Goal: Transaction & Acquisition: Purchase product/service

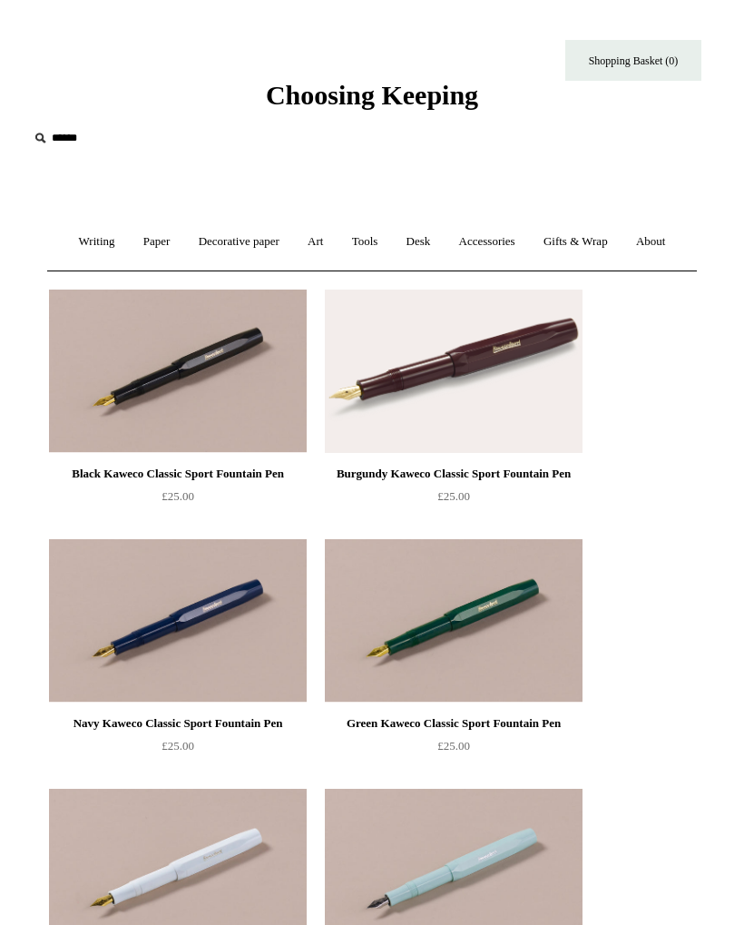
click at [71, 246] on link "Writing +" at bounding box center [97, 242] width 62 height 48
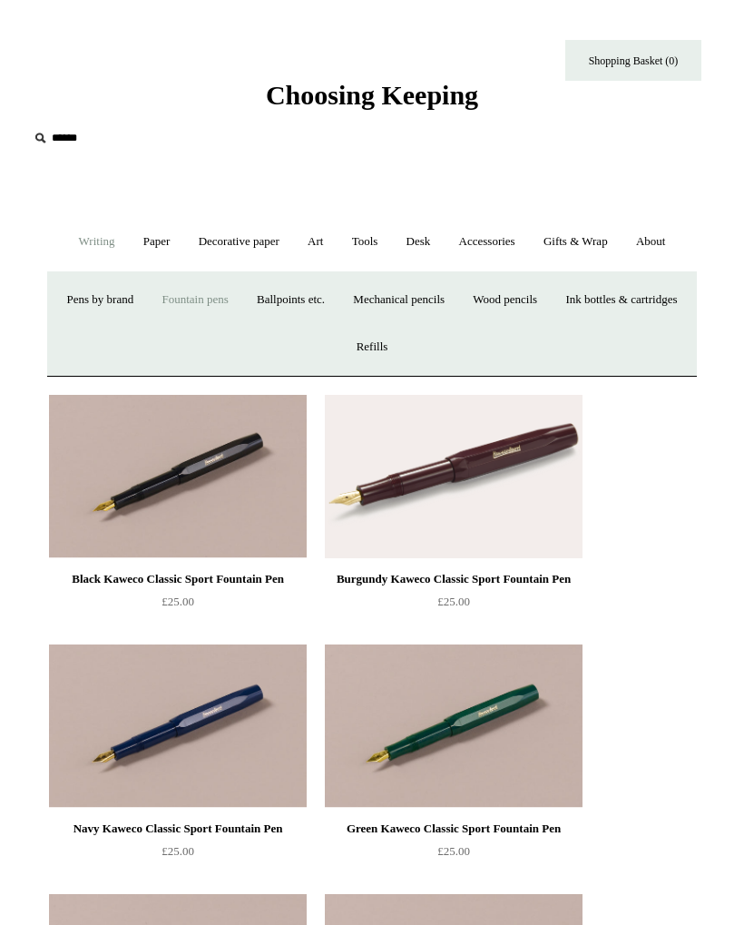
click at [553, 324] on link "Ink bottles & cartridges +" at bounding box center [621, 300] width 137 height 48
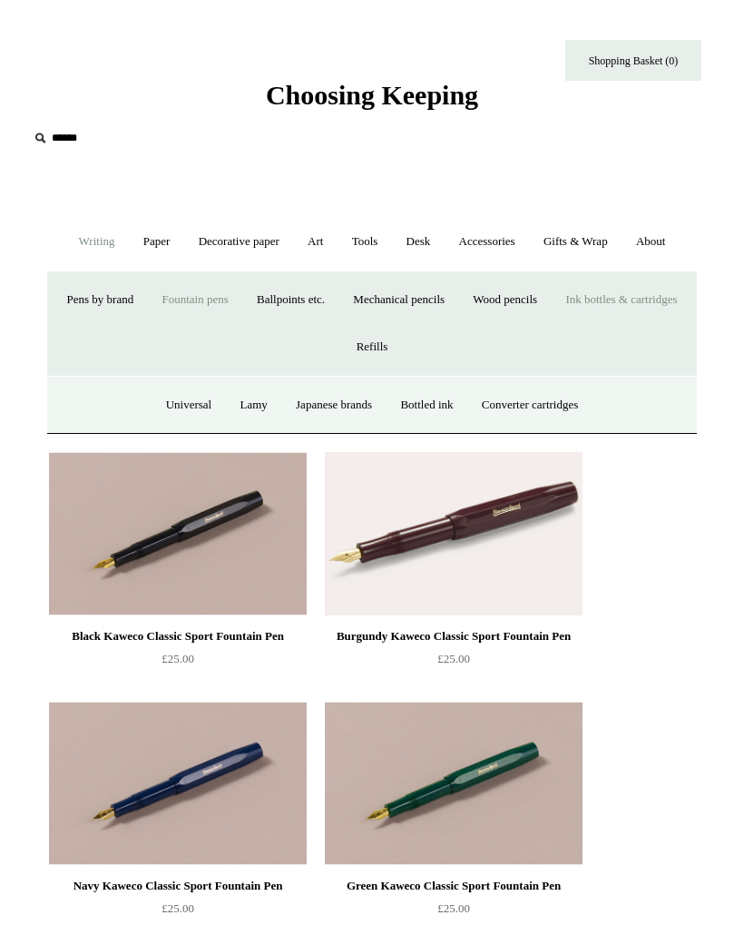
click at [159, 409] on link "Universal" at bounding box center [189, 405] width 72 height 48
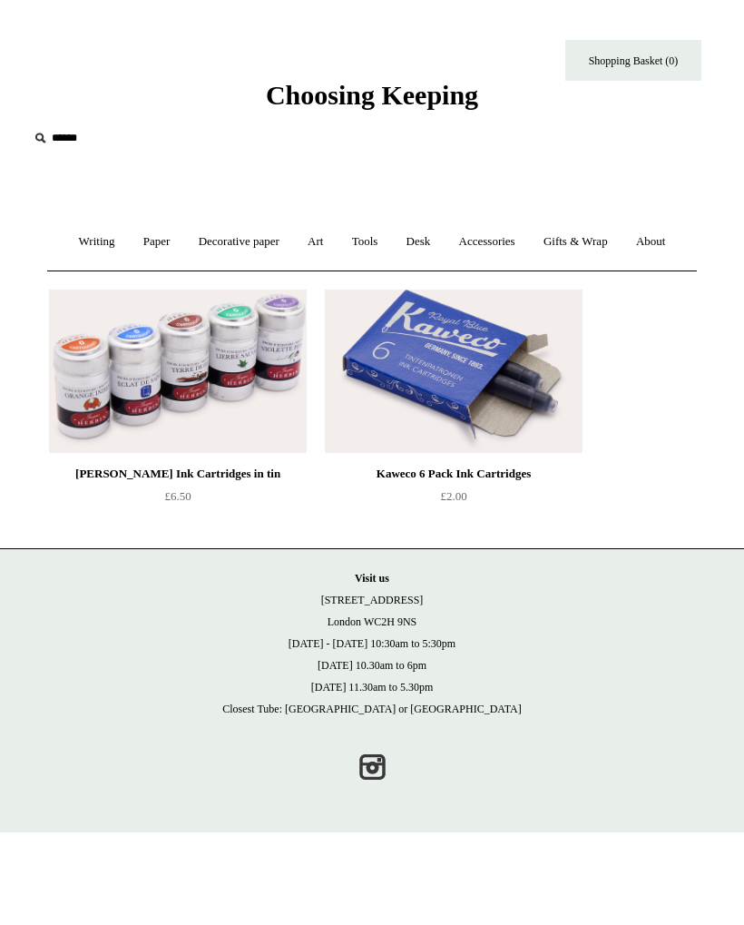
click at [71, 245] on link "Writing +" at bounding box center [97, 242] width 62 height 48
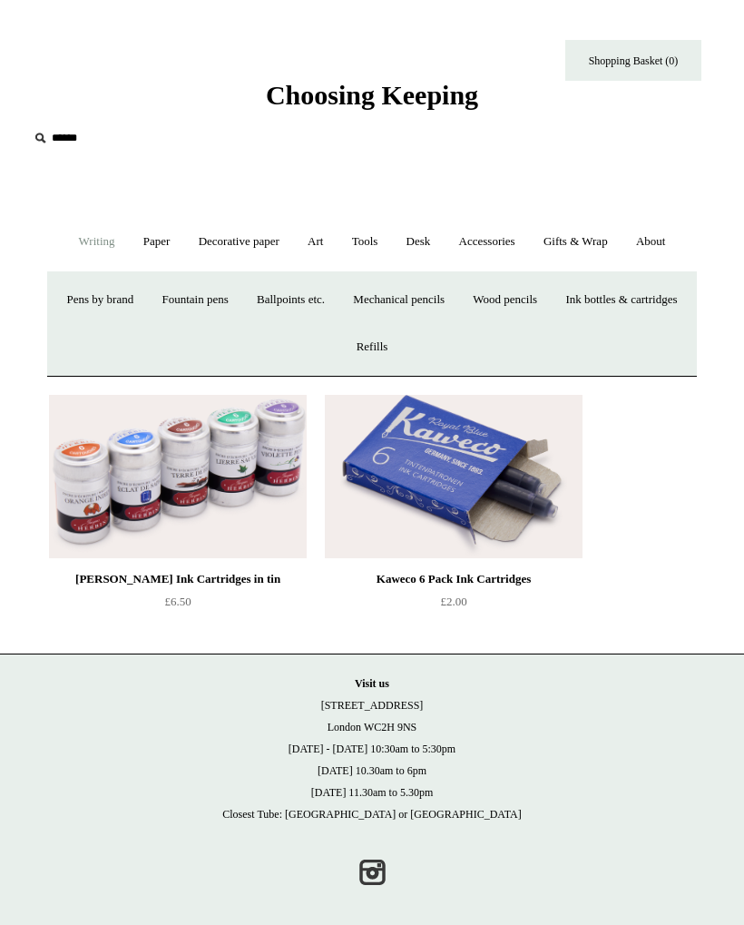
click at [553, 324] on link "Ink bottles & cartridges +" at bounding box center [621, 300] width 137 height 48
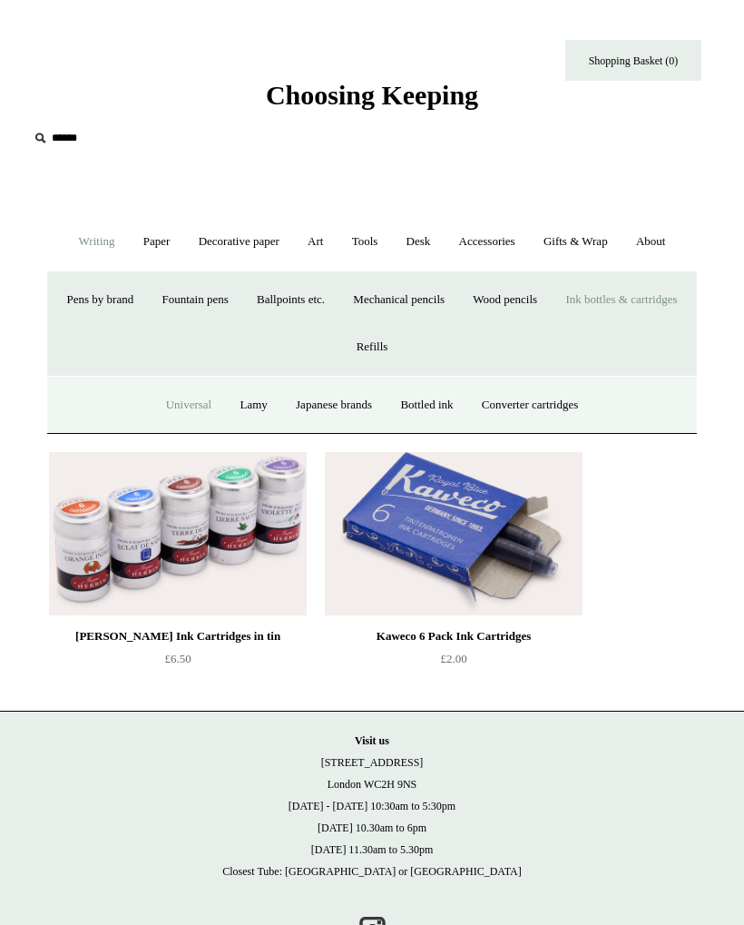
click at [325, 409] on link "Japanese brands" at bounding box center [334, 405] width 102 height 48
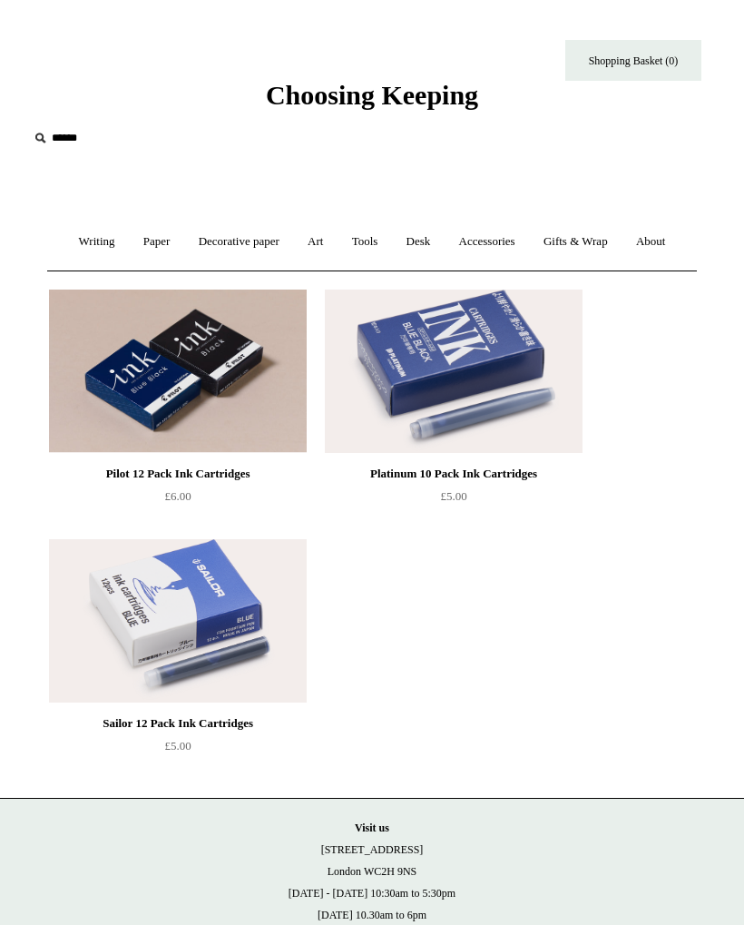
click at [161, 391] on img at bounding box center [178, 371] width 258 height 163
